Goal: Feedback & Contribution: Leave review/rating

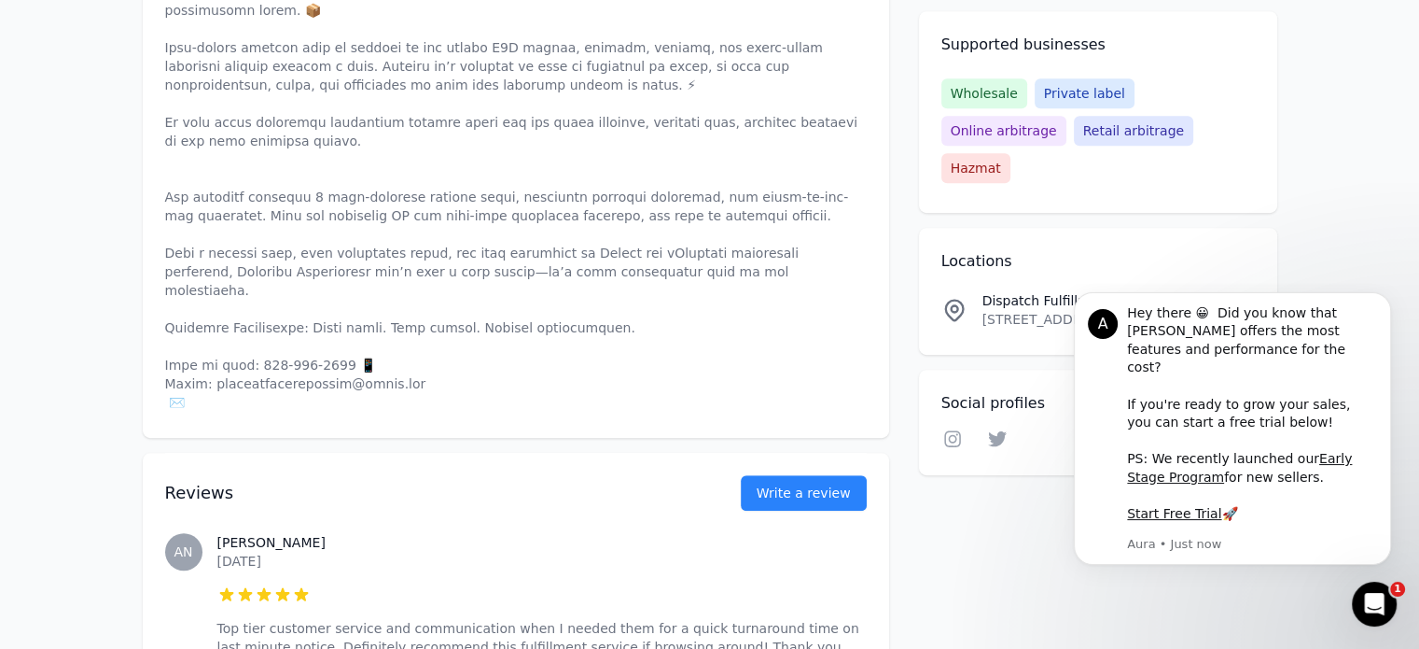
scroll to position [933, 0]
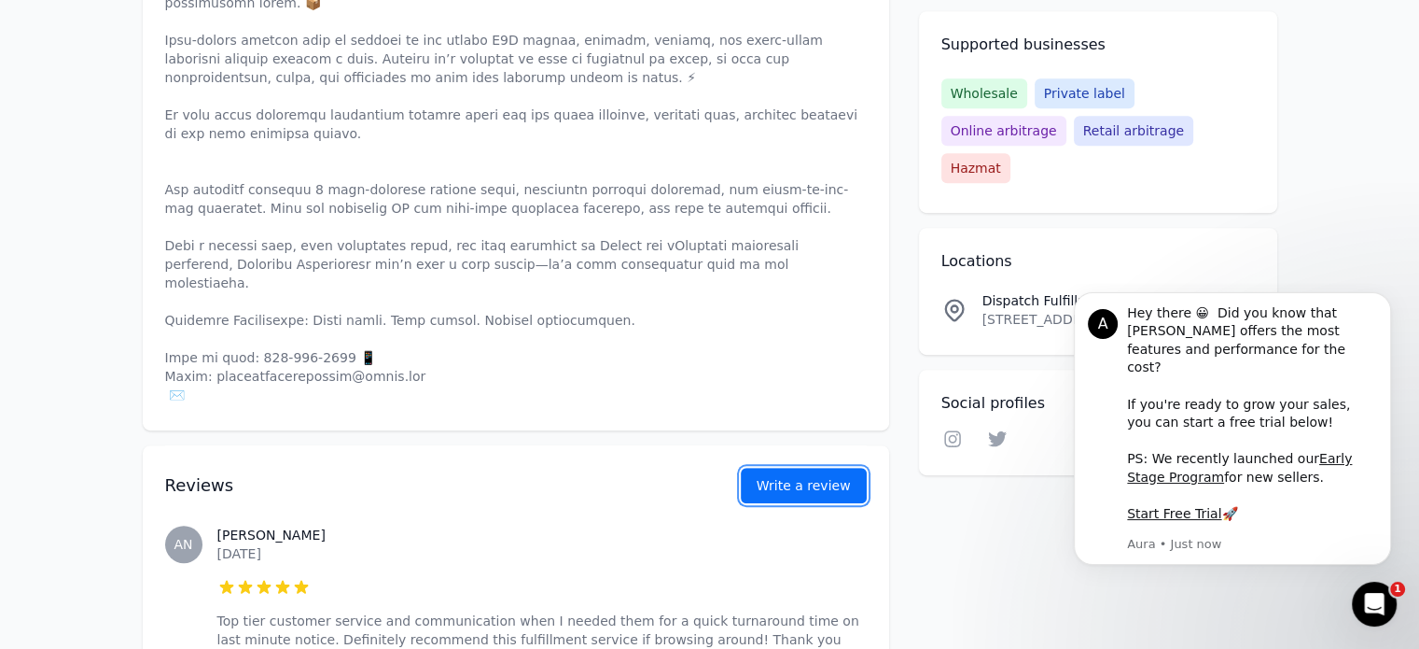
click at [803, 468] on link "Write a review" at bounding box center [804, 485] width 126 height 35
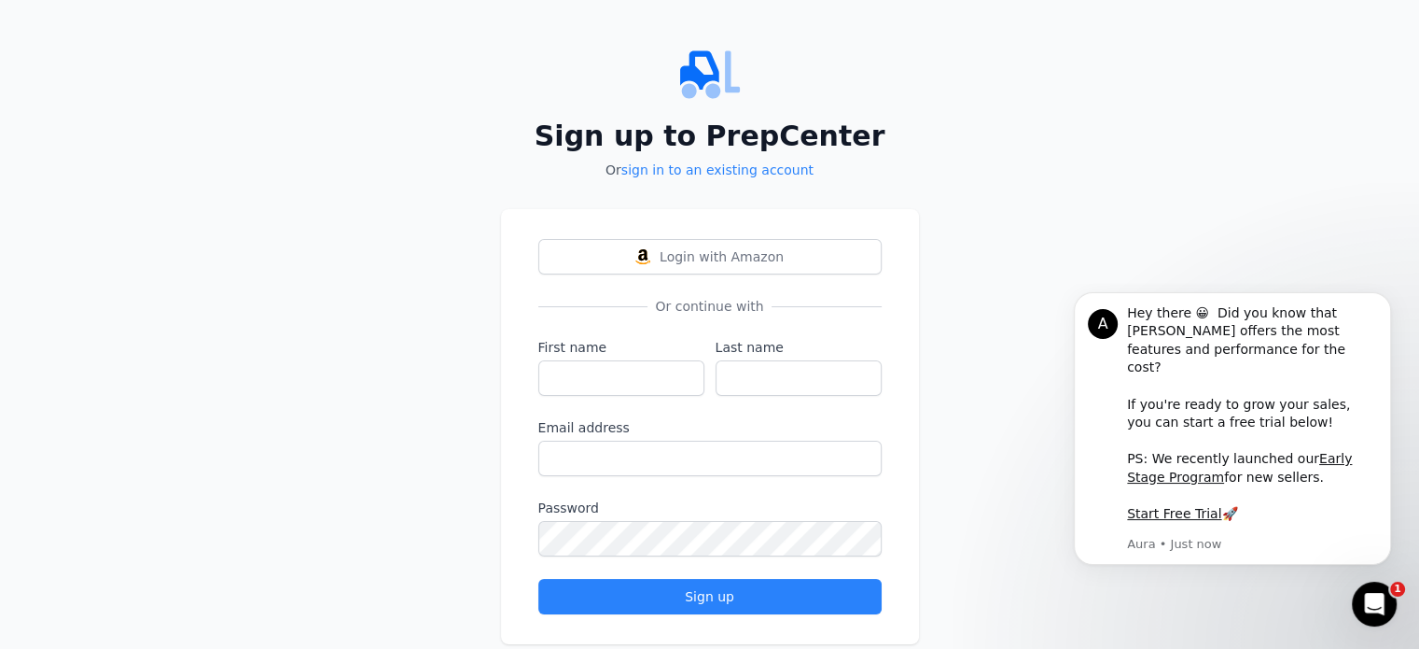
scroll to position [37, 0]
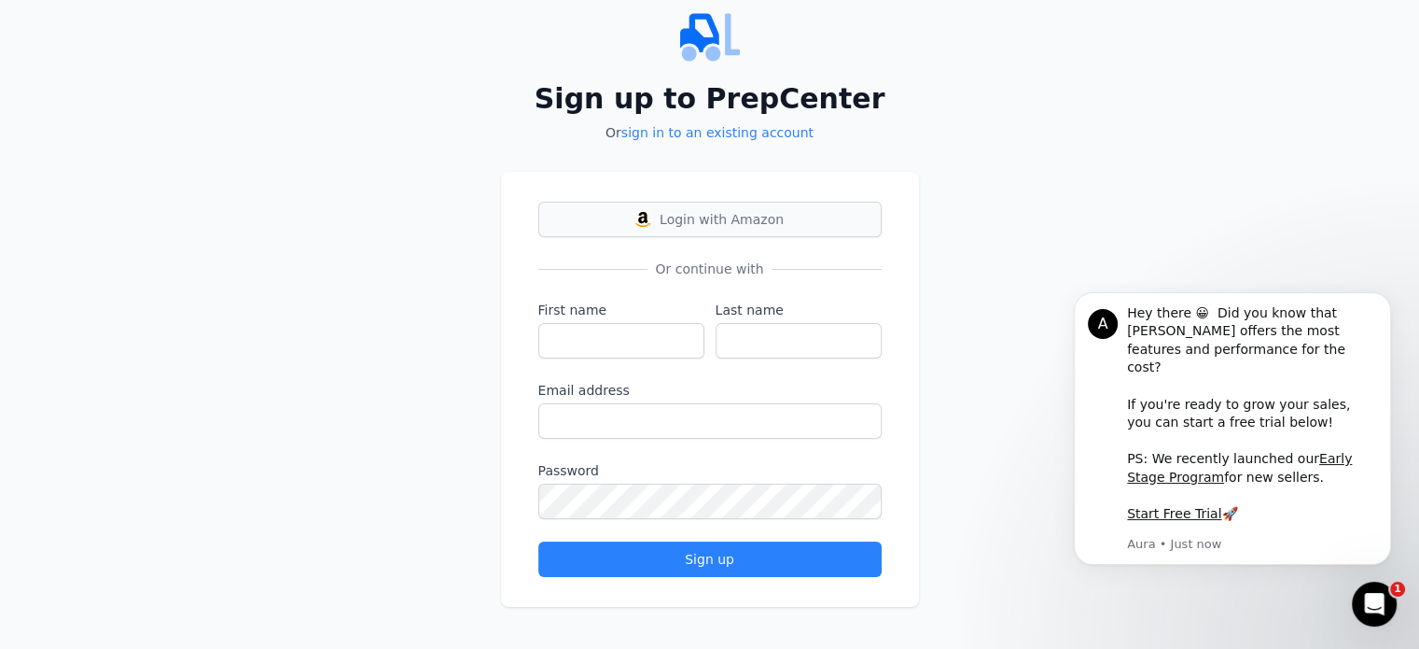
click at [700, 218] on span "Login with Amazon" at bounding box center [722, 219] width 124 height 19
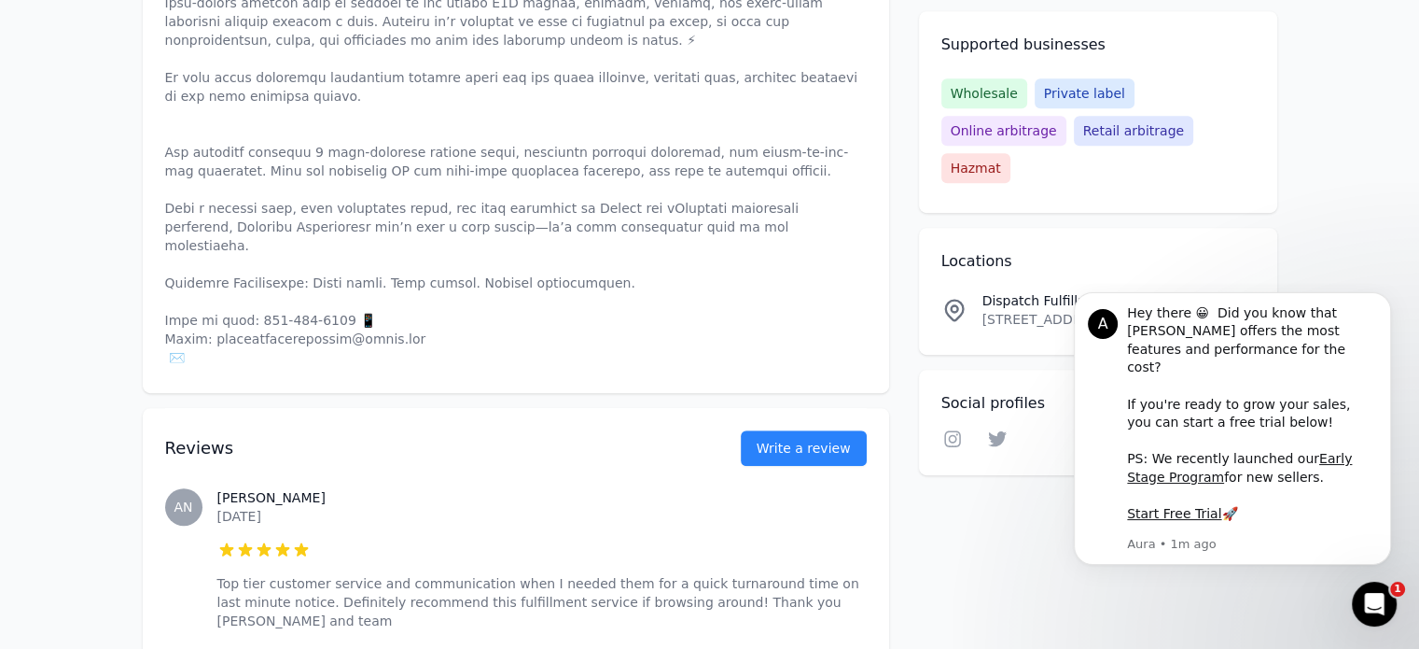
scroll to position [1027, 0]
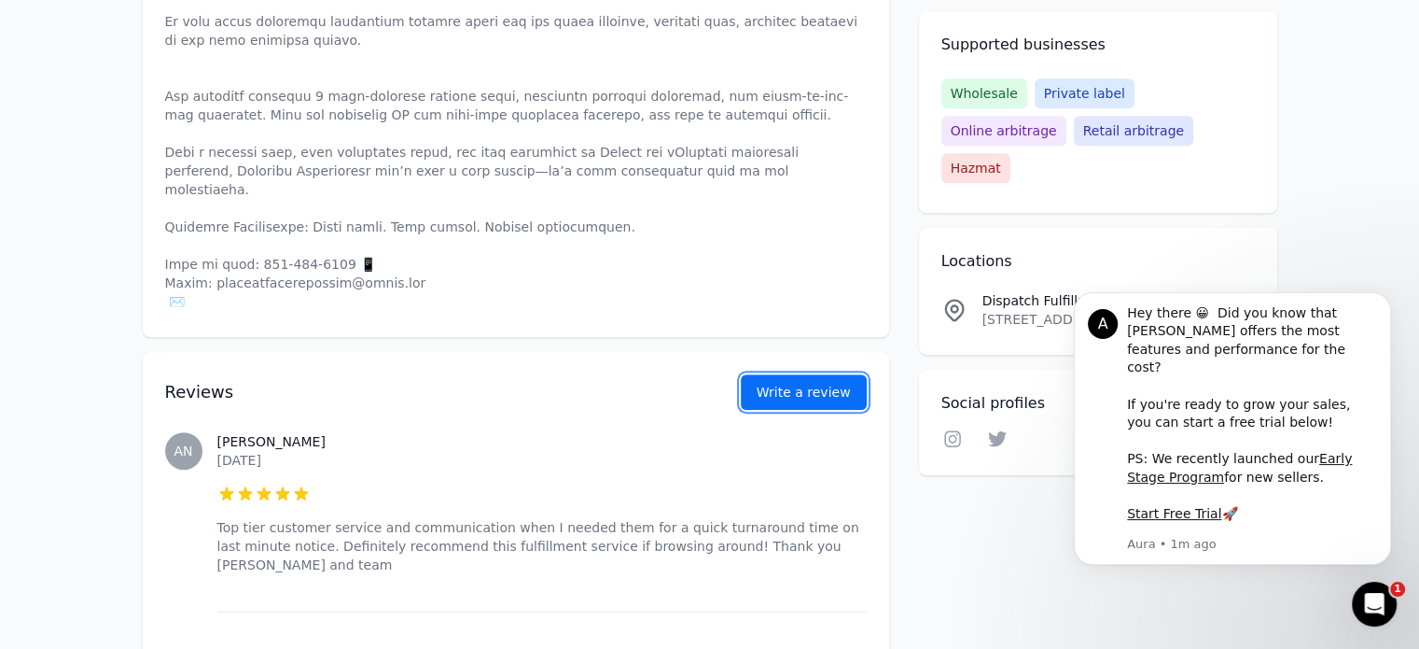
click at [804, 374] on link "Write a review" at bounding box center [804, 391] width 126 height 35
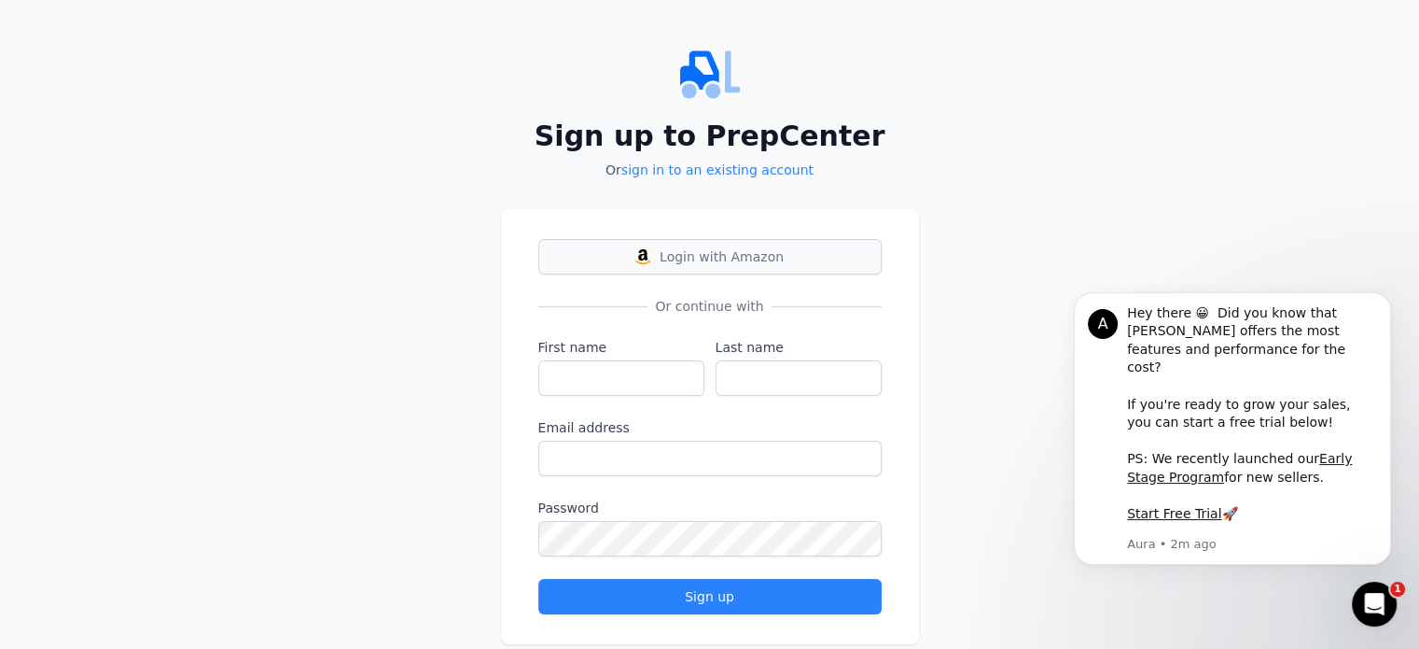
click at [705, 265] on span "Login with Amazon" at bounding box center [722, 256] width 124 height 19
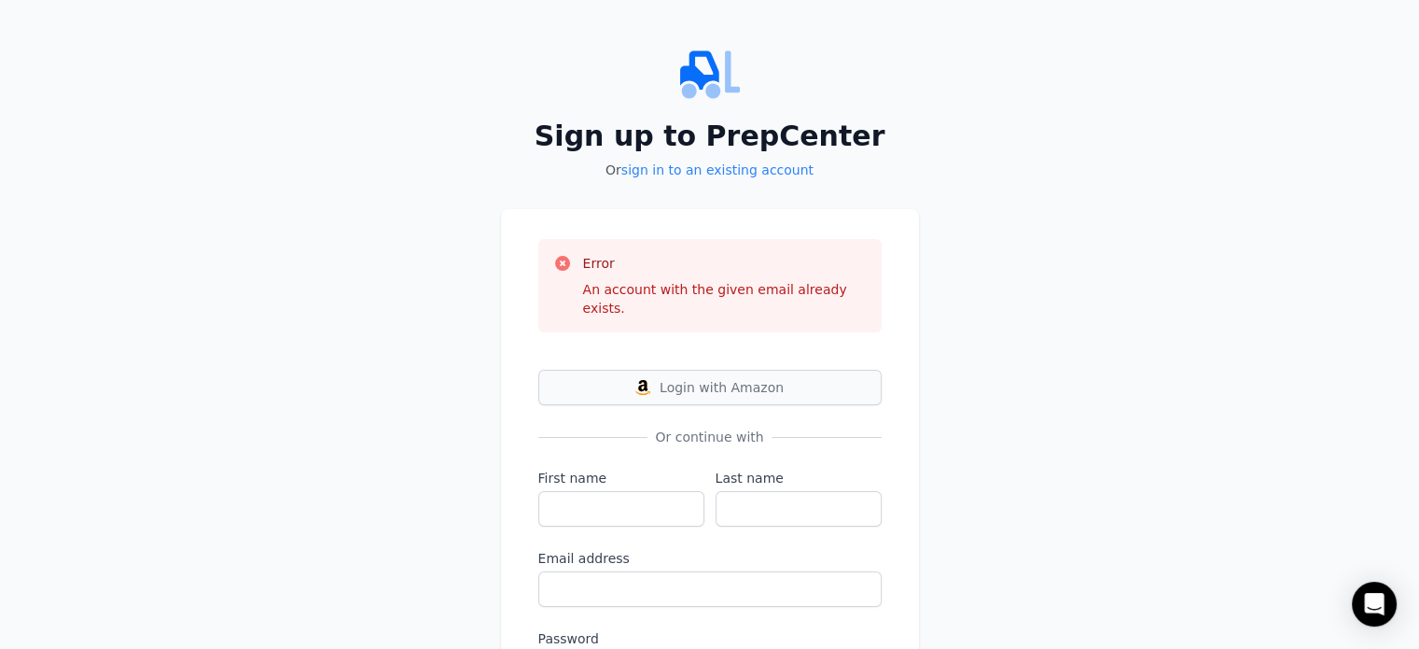
click at [713, 378] on span "Login with Amazon" at bounding box center [722, 387] width 124 height 19
